Goal: Information Seeking & Learning: Learn about a topic

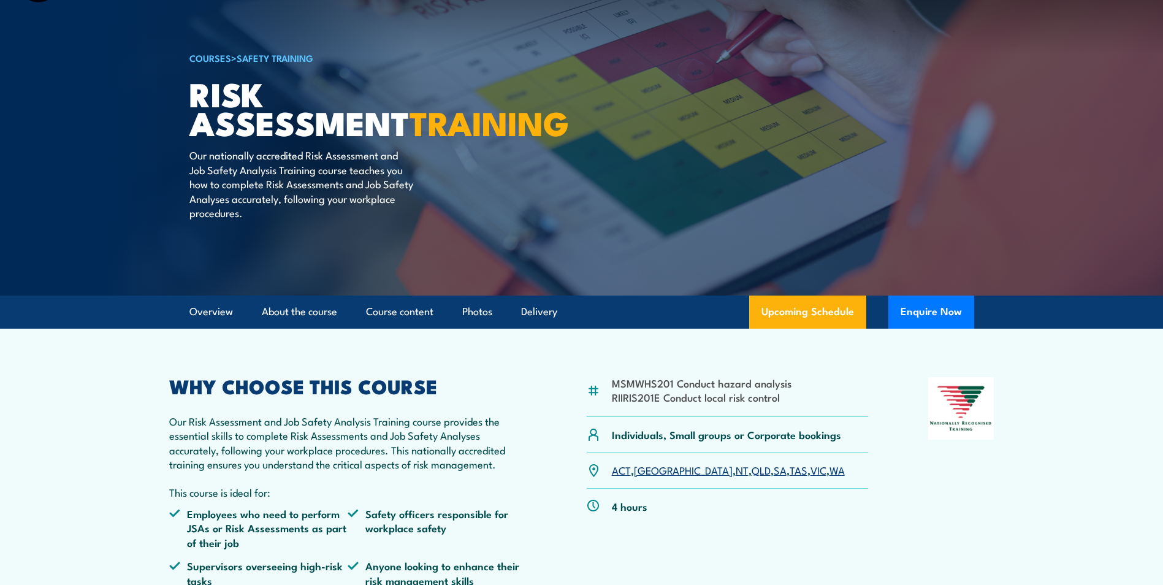
scroll to position [56, 0]
click at [594, 385] on img at bounding box center [593, 390] width 13 height 13
click at [648, 380] on li "MSMWHS201 Conduct hazard analysis" at bounding box center [702, 382] width 180 height 14
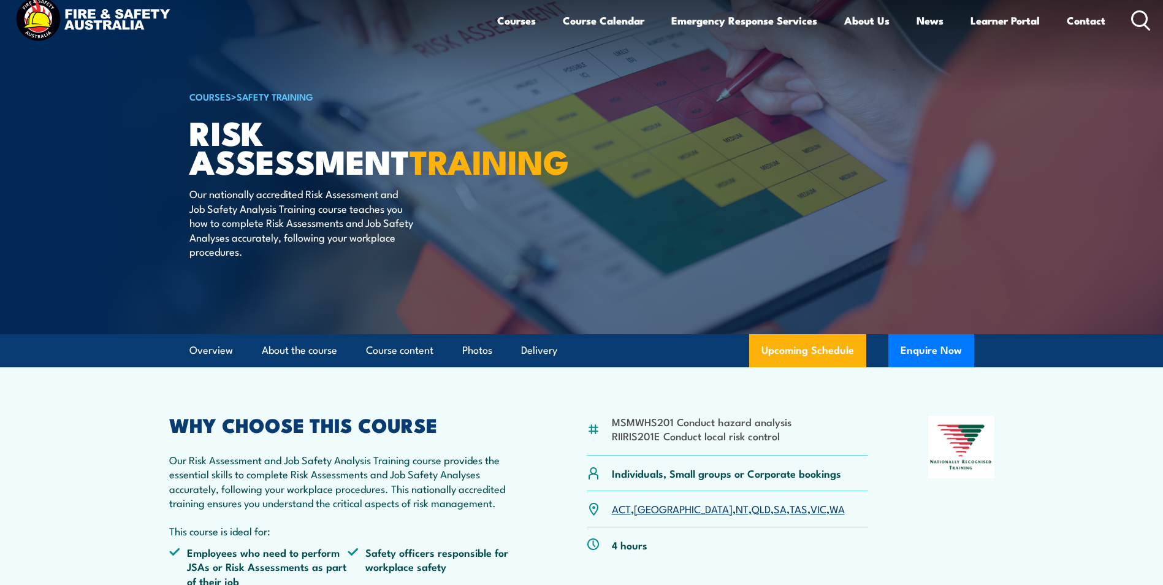
scroll to position [21, 0]
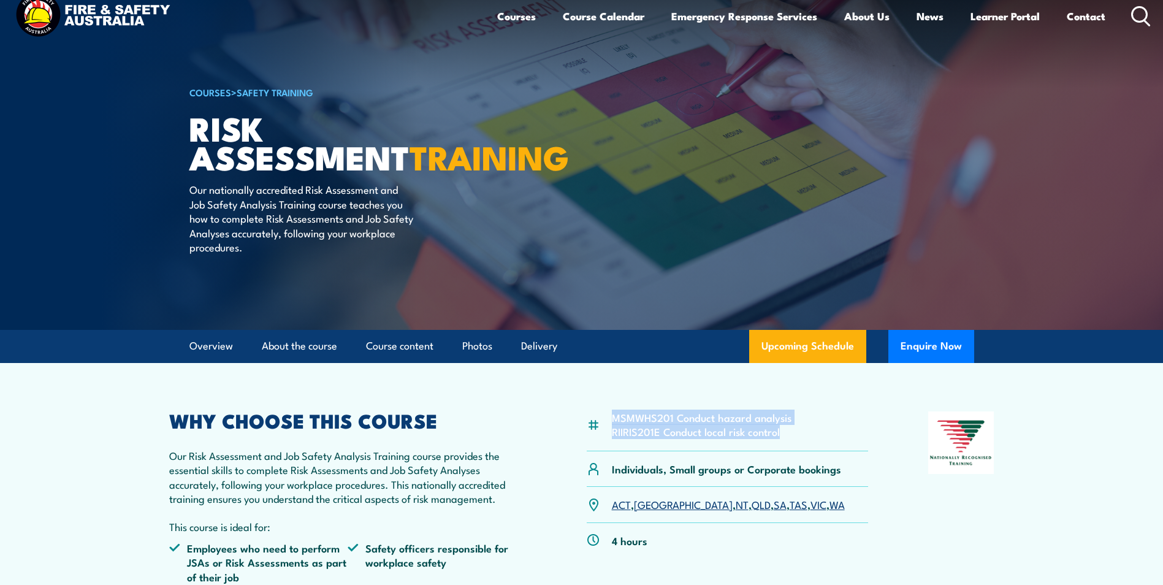
drag, startPoint x: 786, startPoint y: 434, endPoint x: 604, endPoint y: 432, distance: 181.5
click at [604, 432] on div "MSMWHS201 Conduct hazard analysis RIIRIS201E Conduct local risk control" at bounding box center [728, 432] width 282 height 40
copy div "MSMWHS201 Conduct hazard analysis RIIRIS201E Conduct local risk control"
click at [817, 440] on div "MSMWHS201 Conduct hazard analysis RIIRIS201E Conduct local risk control" at bounding box center [728, 432] width 282 height 40
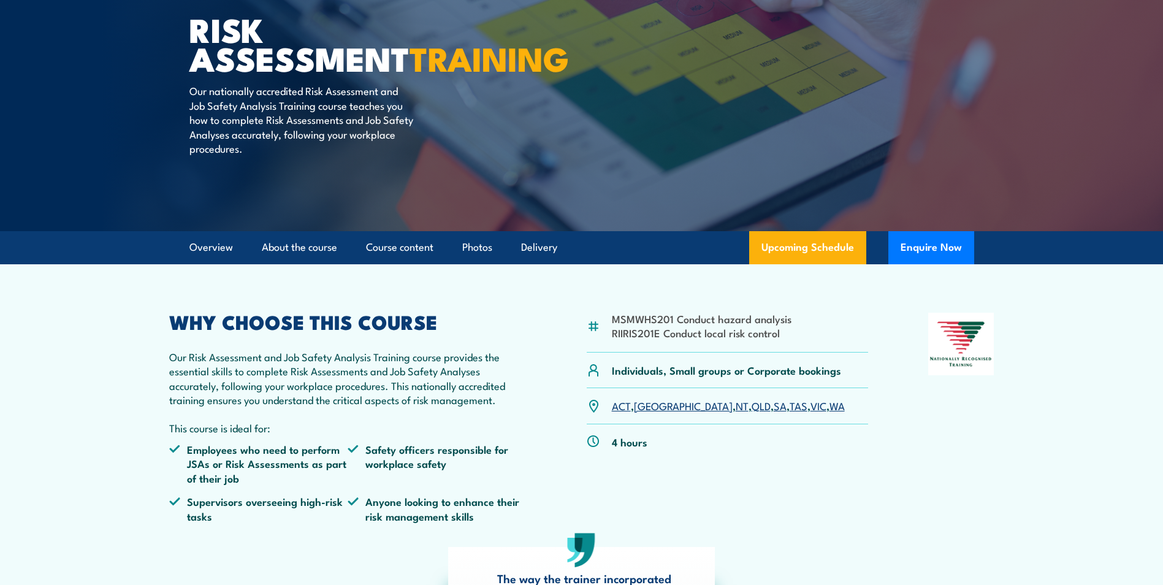
scroll to position [121, 0]
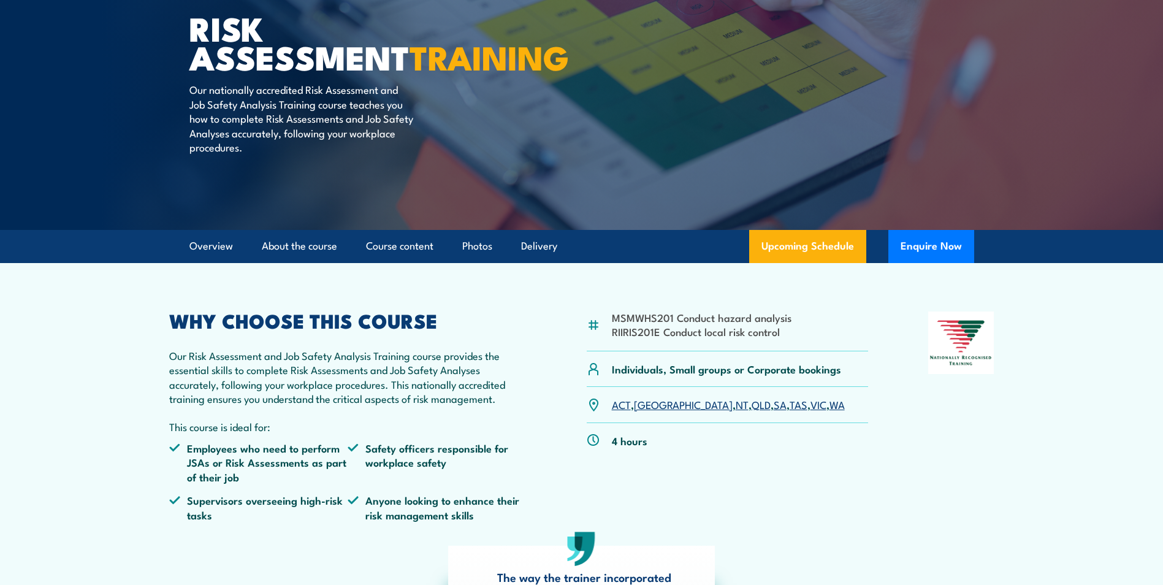
click at [662, 329] on li "RIIRIS201E Conduct local risk control" at bounding box center [702, 331] width 180 height 14
click at [782, 329] on li "RIIRIS201E Conduct local risk control" at bounding box center [702, 331] width 180 height 14
drag, startPoint x: 782, startPoint y: 331, endPoint x: 610, endPoint y: 313, distance: 172.6
click at [613, 318] on li "MSMWHS201 Conduct hazard analysis" at bounding box center [702, 317] width 180 height 14
drag, startPoint x: 613, startPoint y: 317, endPoint x: 783, endPoint y: 329, distance: 170.3
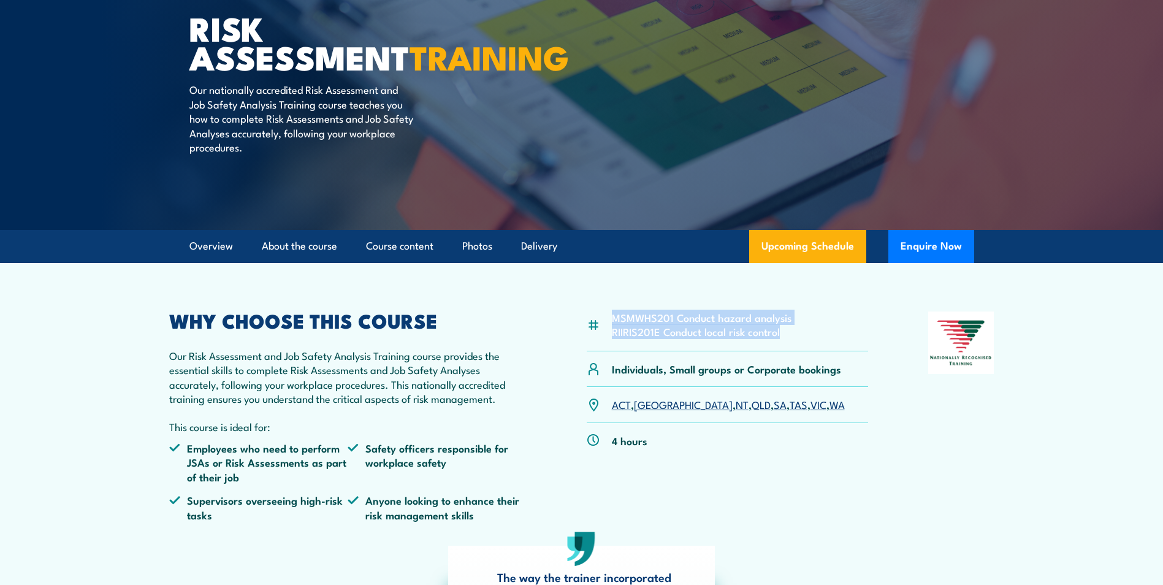
click at [783, 329] on ul "MSMWHS201 Conduct hazard analysis RIIRIS201E Conduct local risk control" at bounding box center [702, 324] width 180 height 29
copy ul "MSMWHS201 Conduct hazard analysis RIIRIS201E Conduct local risk control"
